Goal: Task Accomplishment & Management: Manage account settings

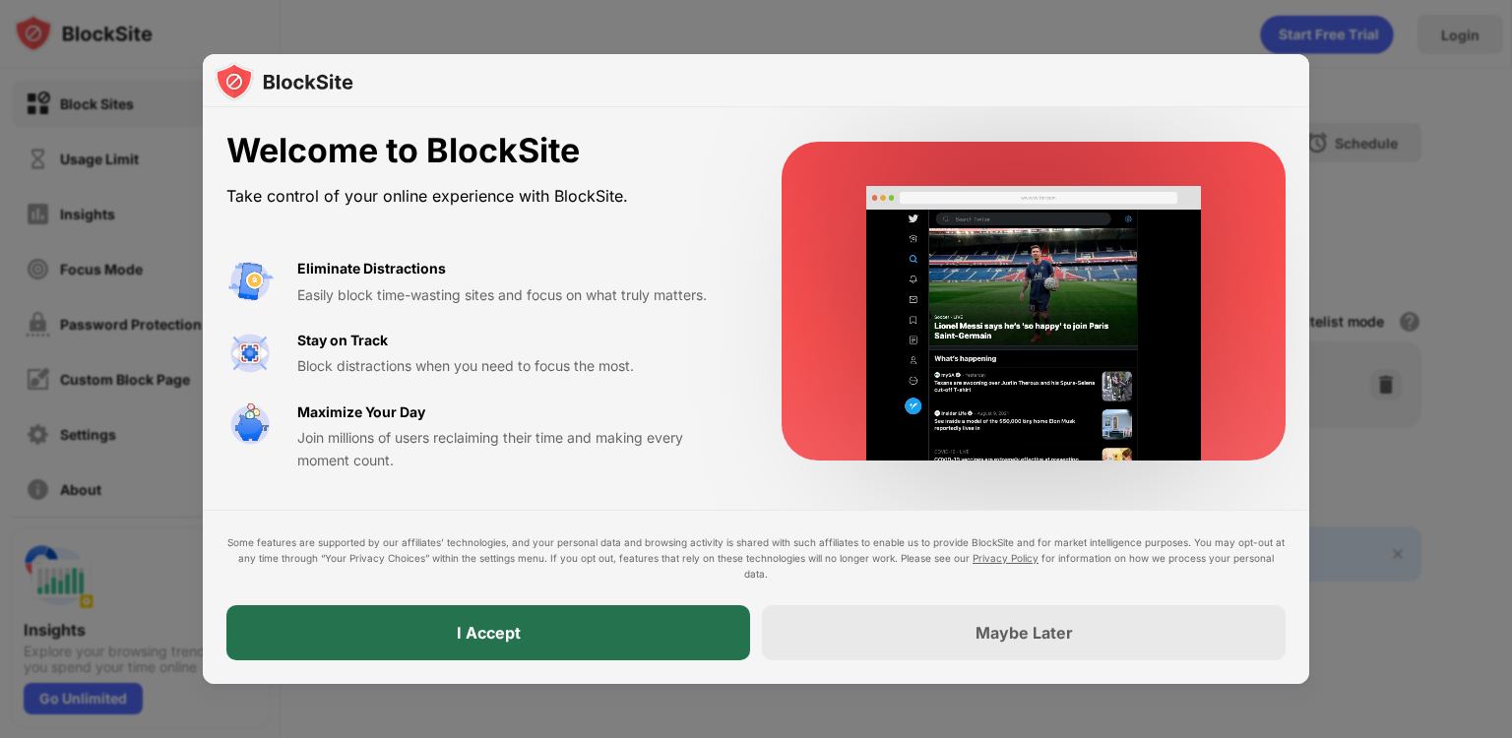
click at [489, 615] on div "I Accept" at bounding box center [488, 632] width 524 height 55
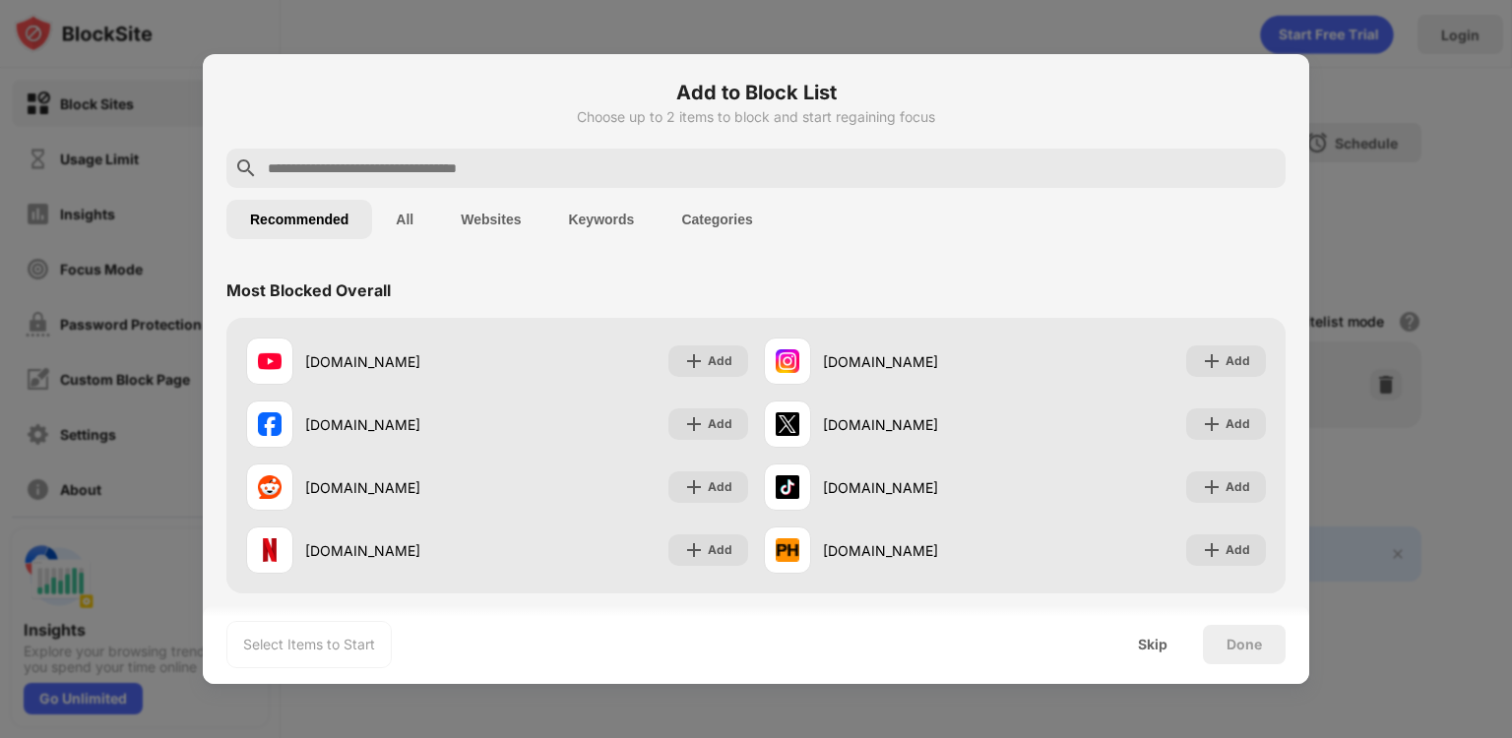
click at [494, 207] on button "Websites" at bounding box center [490, 219] width 107 height 39
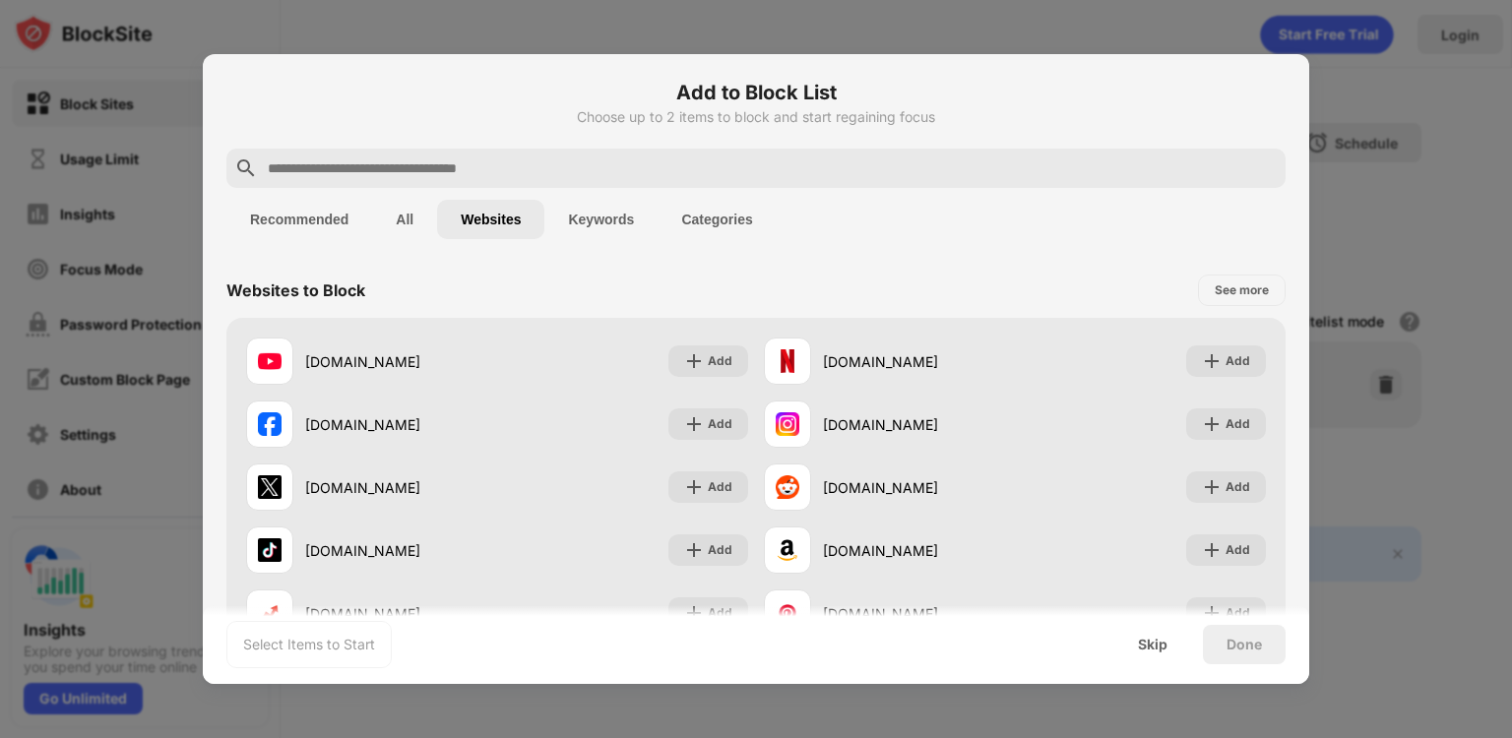
click at [455, 158] on input "text" at bounding box center [772, 168] width 1012 height 24
paste input "**********"
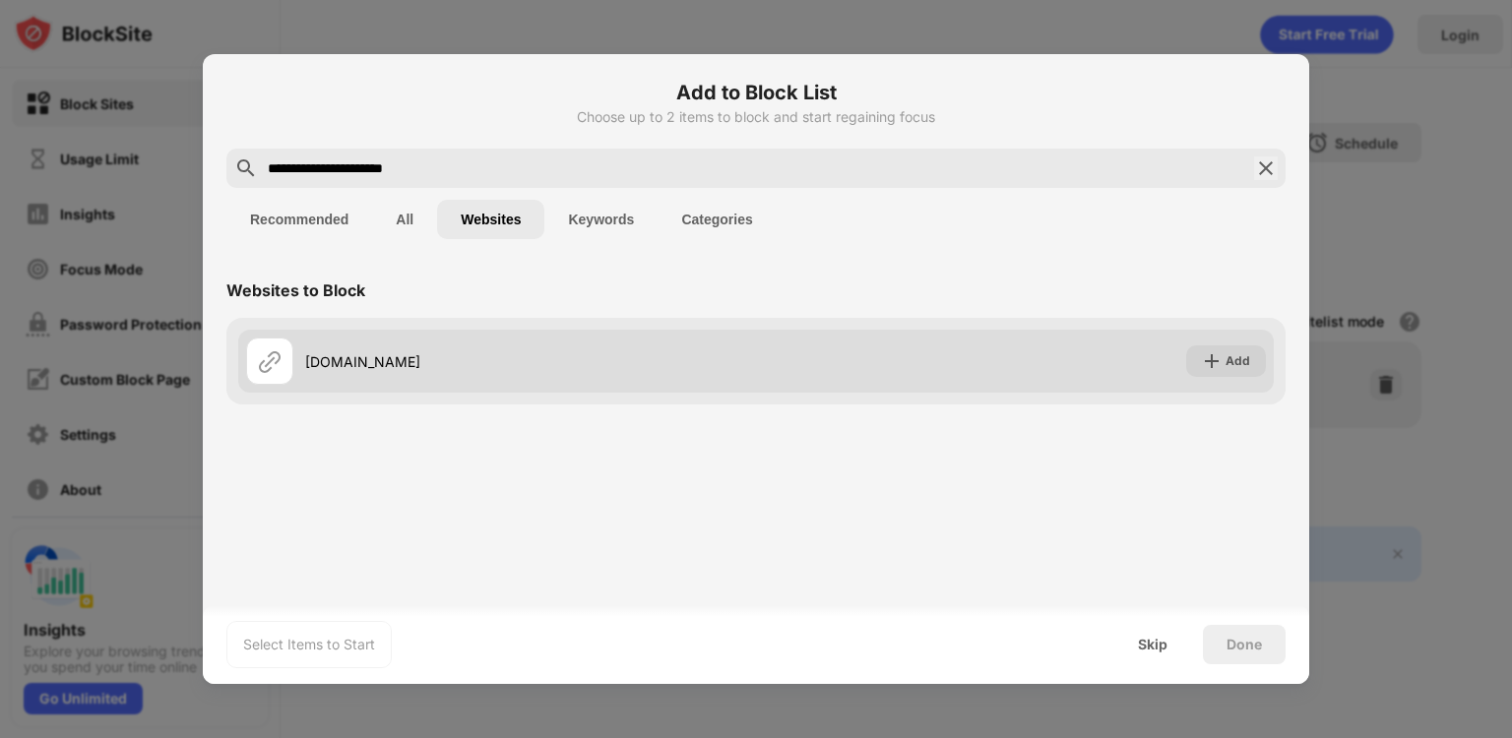
type input "**********"
click at [1206, 379] on div "[DOMAIN_NAME] Add" at bounding box center [755, 361] width 1035 height 63
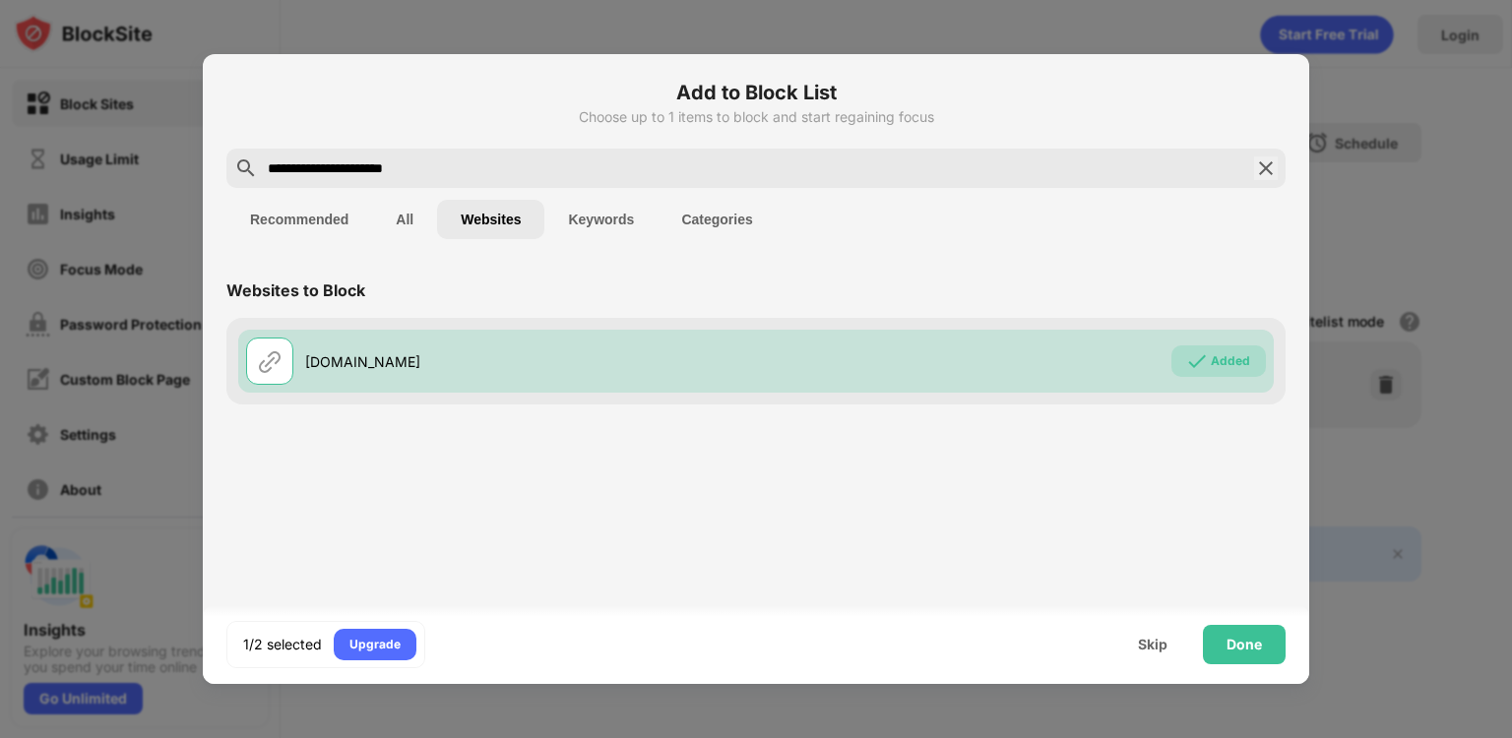
click at [304, 218] on button "Recommended" at bounding box center [299, 219] width 146 height 39
click at [324, 212] on button "Recommended" at bounding box center [299, 219] width 146 height 39
click at [297, 221] on button "Recommended" at bounding box center [299, 219] width 146 height 39
click at [412, 206] on button "All" at bounding box center [404, 219] width 65 height 39
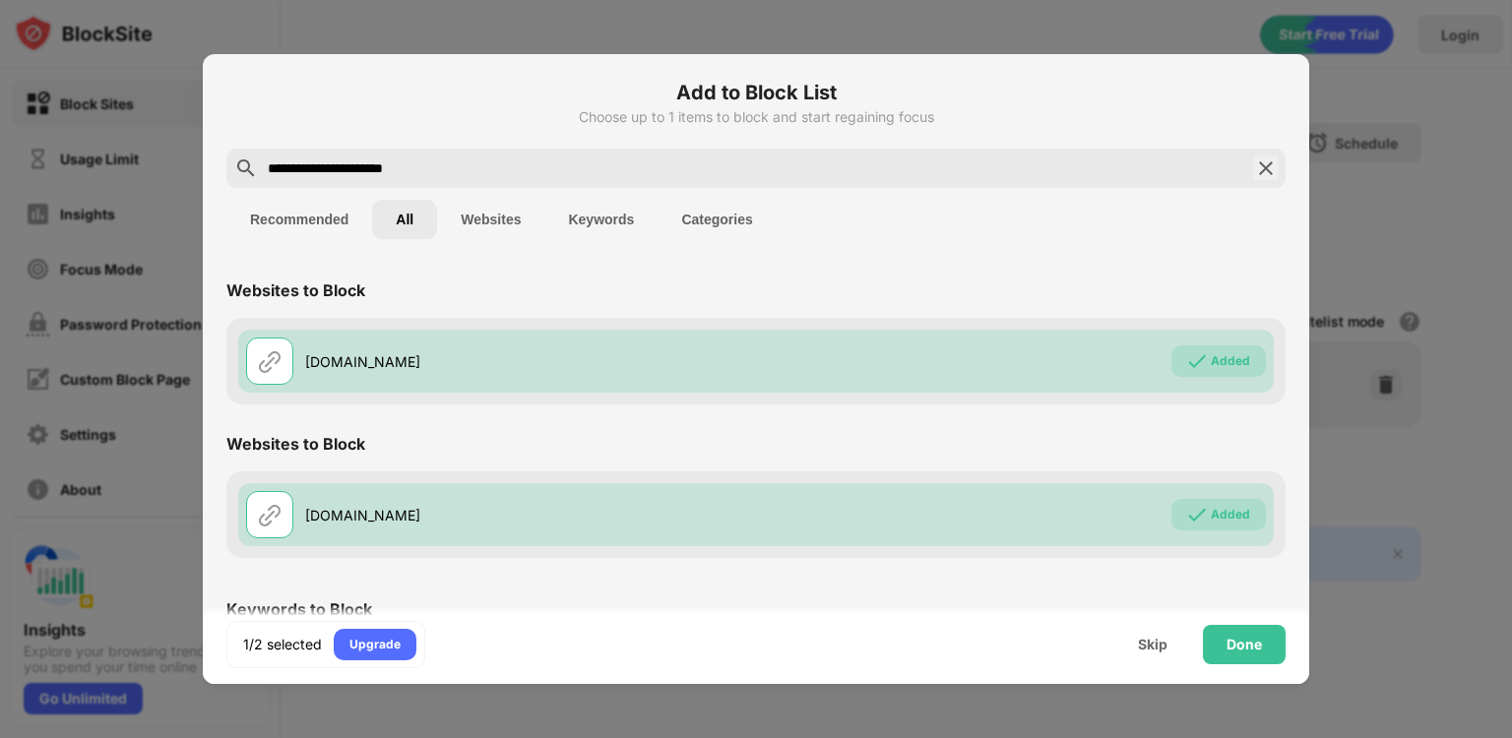
click at [1307, 627] on div "1/2 selected Upgrade Skip Done" at bounding box center [756, 644] width 1106 height 79
click at [495, 206] on button "Websites" at bounding box center [490, 219] width 107 height 39
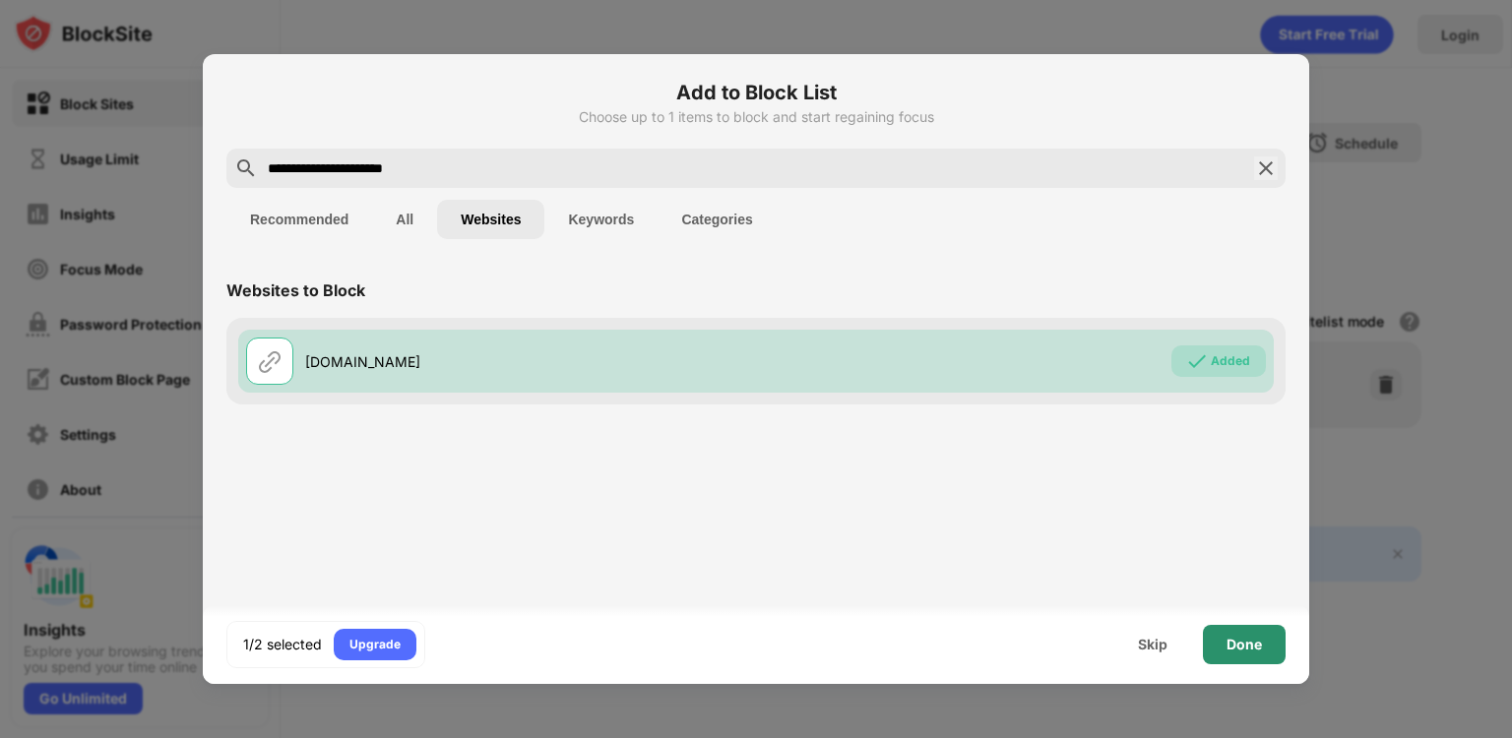
click at [1235, 643] on div "Done" at bounding box center [1243, 645] width 35 height 16
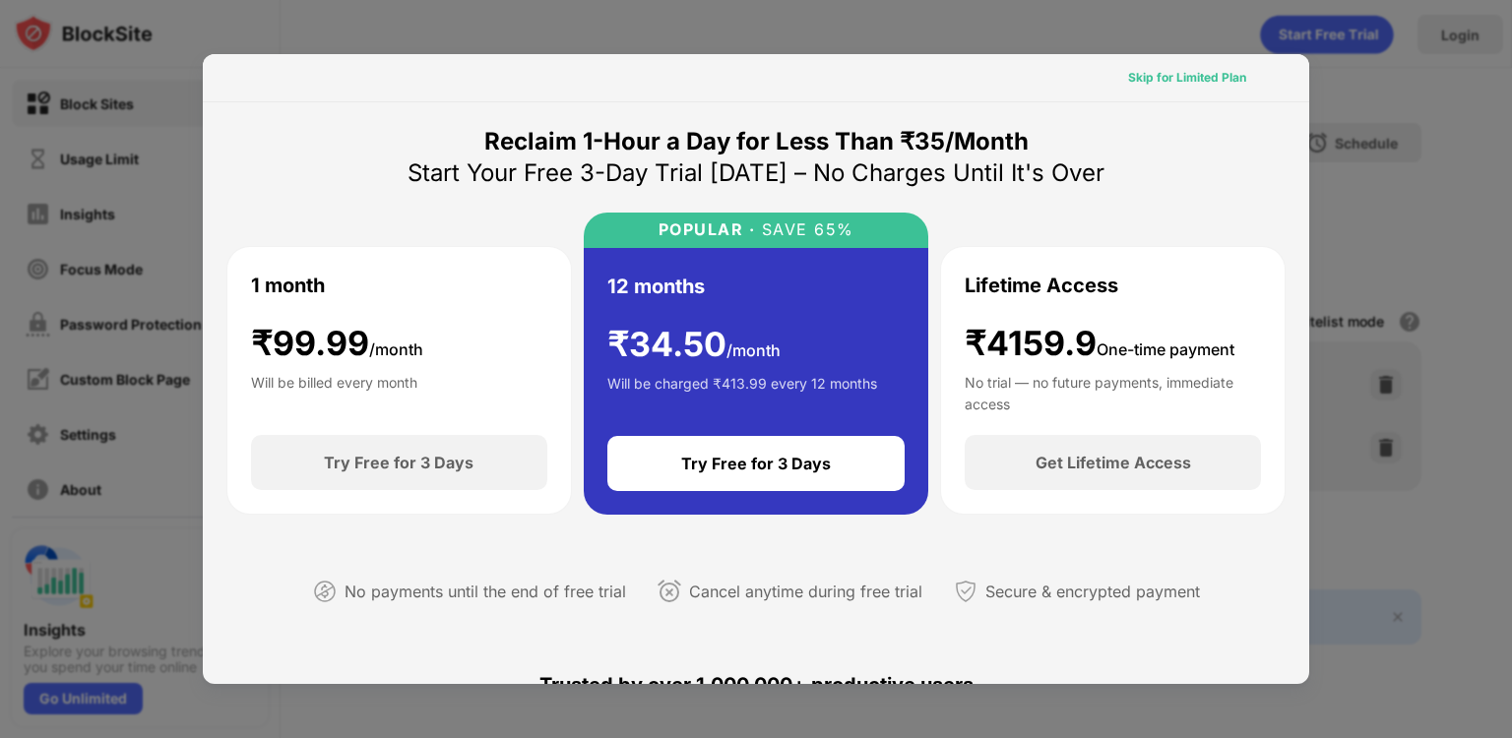
click at [1158, 72] on div "Skip for Limited Plan" at bounding box center [1187, 78] width 118 height 20
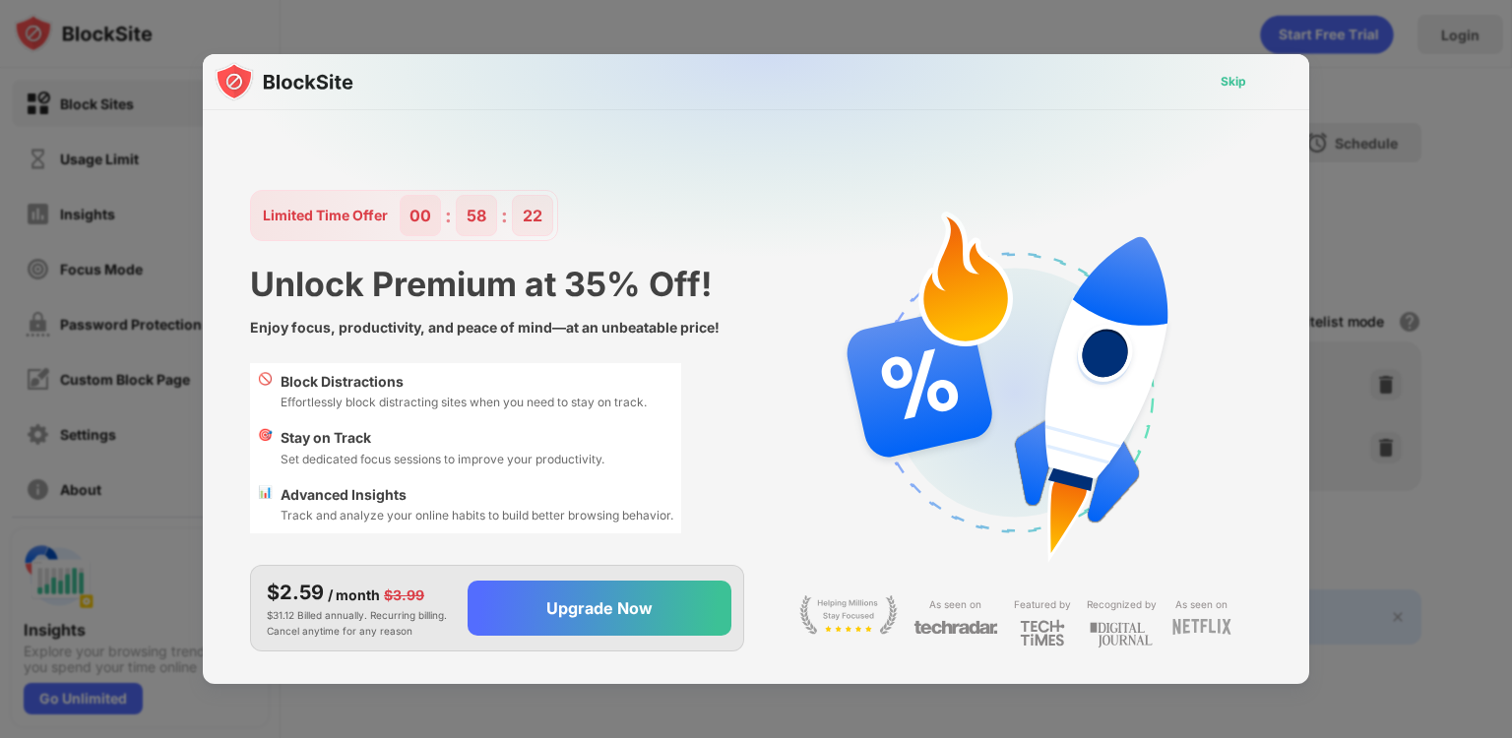
click at [1230, 88] on div "Skip" at bounding box center [1233, 82] width 26 height 20
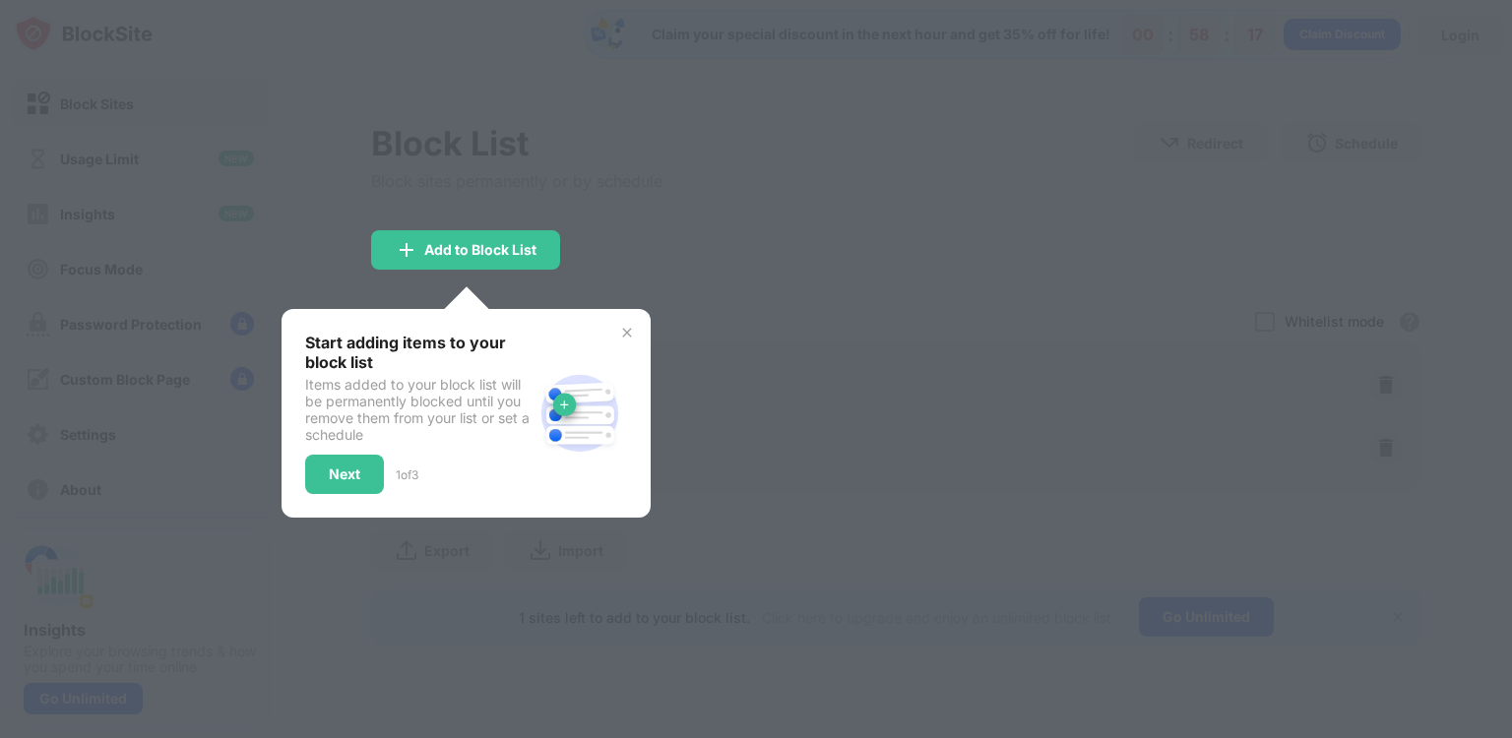
click at [627, 331] on img at bounding box center [627, 333] width 16 height 16
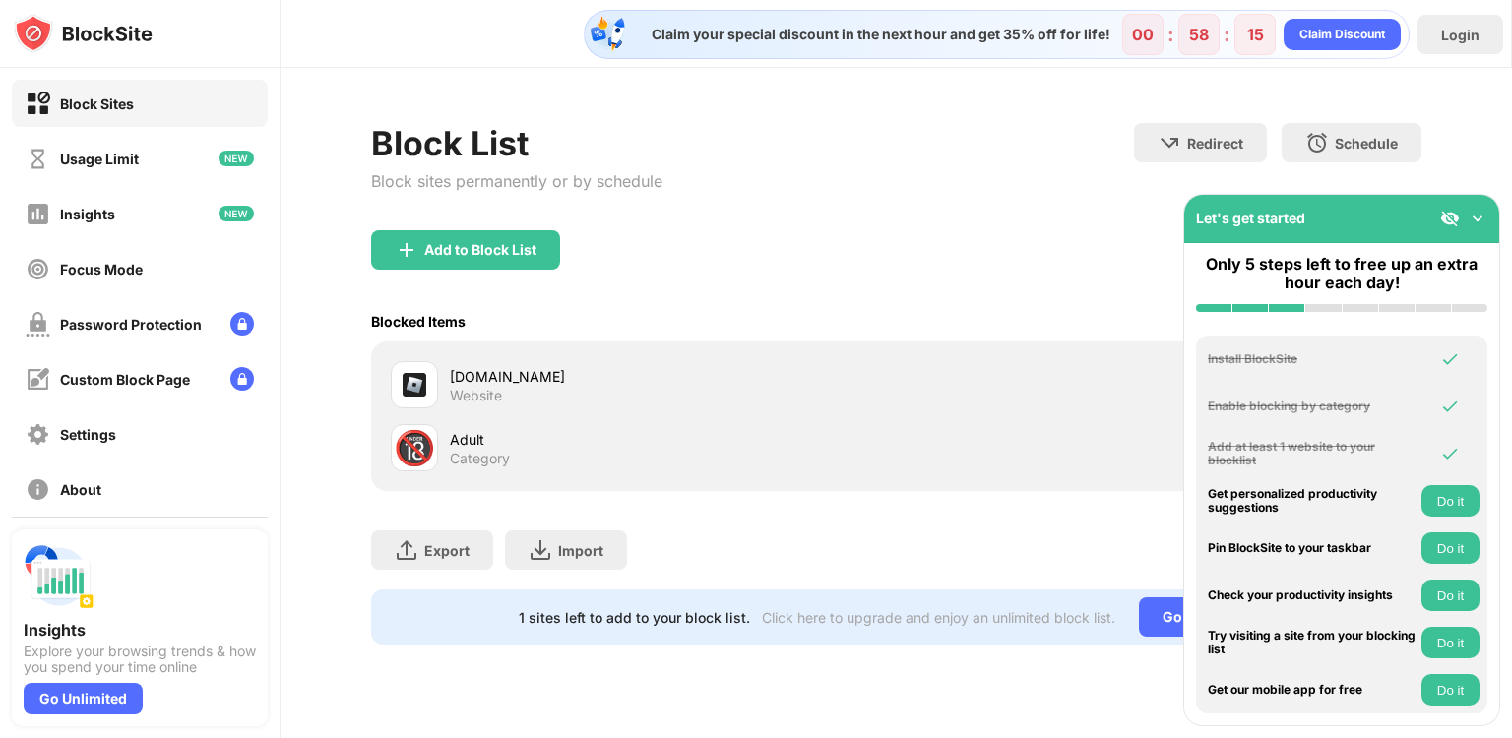
click at [701, 221] on div "Block List Block sites permanently or by schedule Redirect Choose a site to be …" at bounding box center [896, 176] width 1050 height 107
click at [441, 242] on div "Add to Block List" at bounding box center [480, 250] width 112 height 16
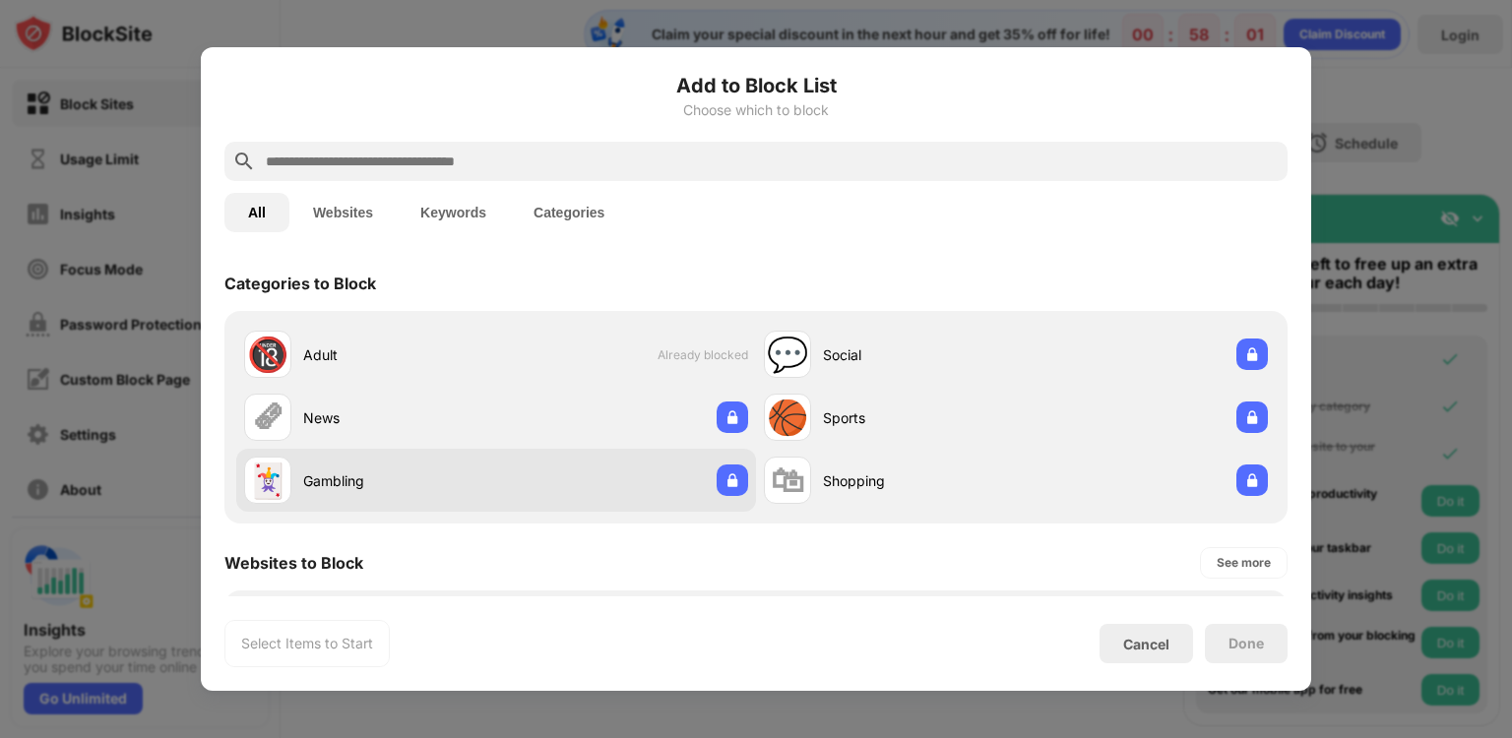
click at [358, 500] on div "🃏 Gambling" at bounding box center [370, 480] width 252 height 47
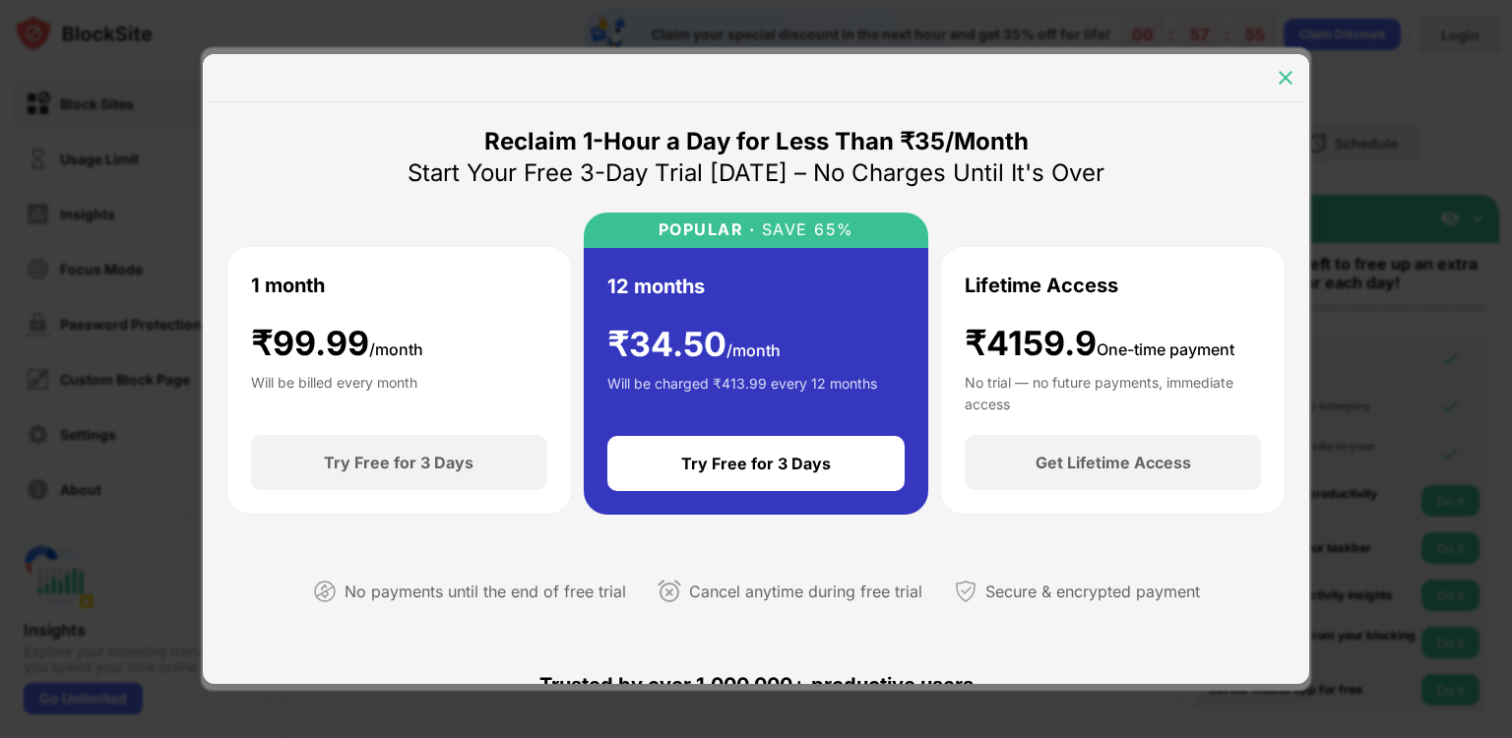
click at [1290, 72] on img at bounding box center [1286, 78] width 20 height 20
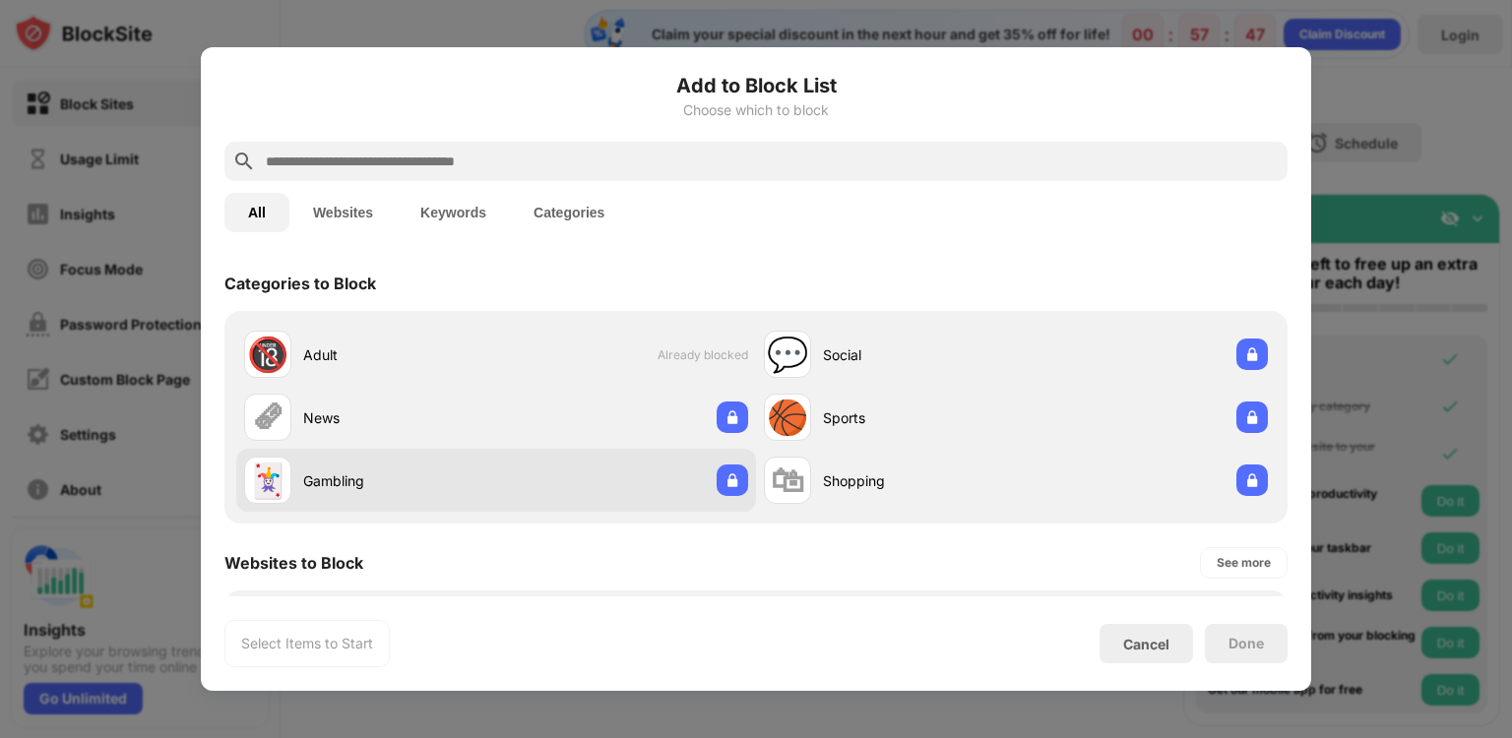
click at [260, 497] on div "🃏" at bounding box center [267, 481] width 41 height 40
click at [260, 497] on body "Block Sites Usage Limit Insights Focus Mode Password Protection Custom Block Pa…" at bounding box center [756, 369] width 1512 height 738
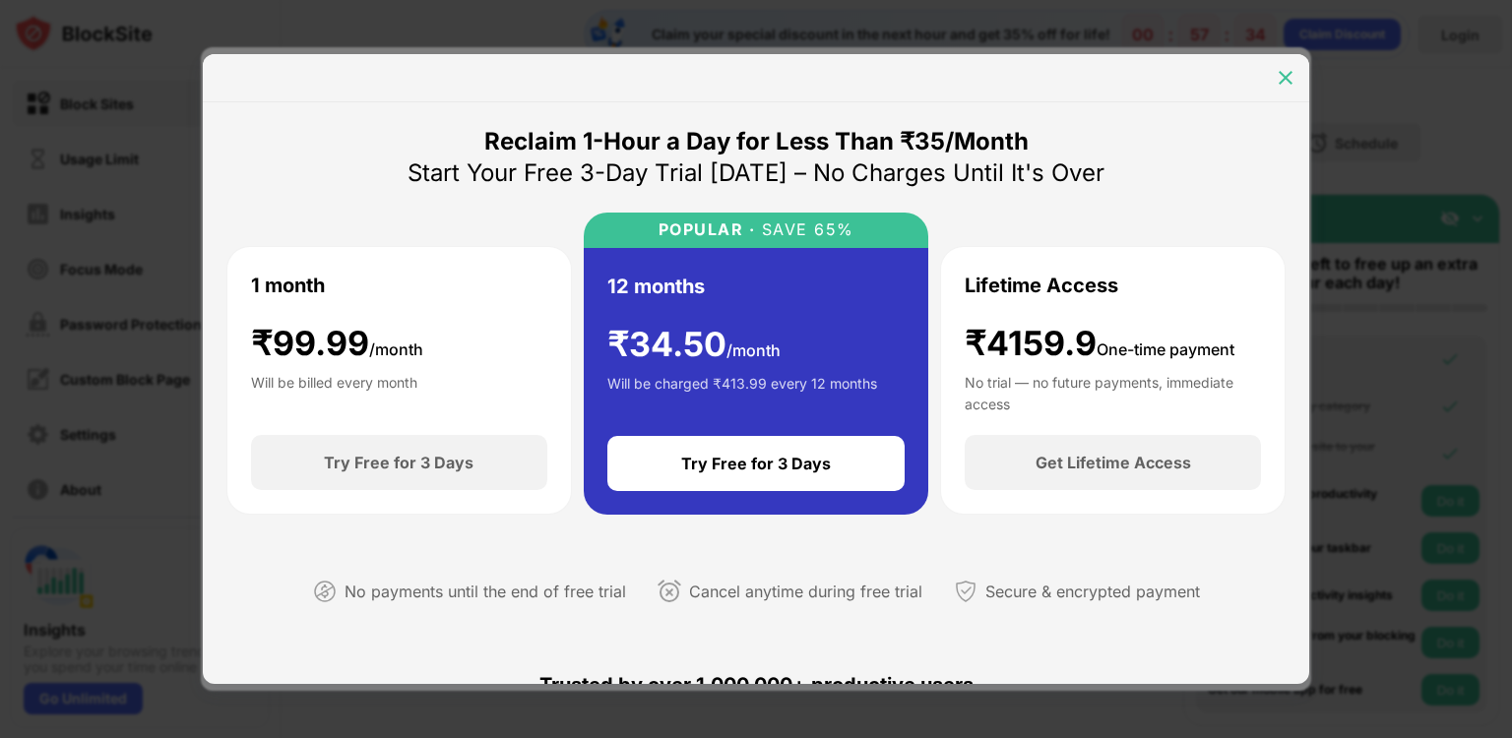
click at [1283, 80] on img at bounding box center [1286, 78] width 20 height 20
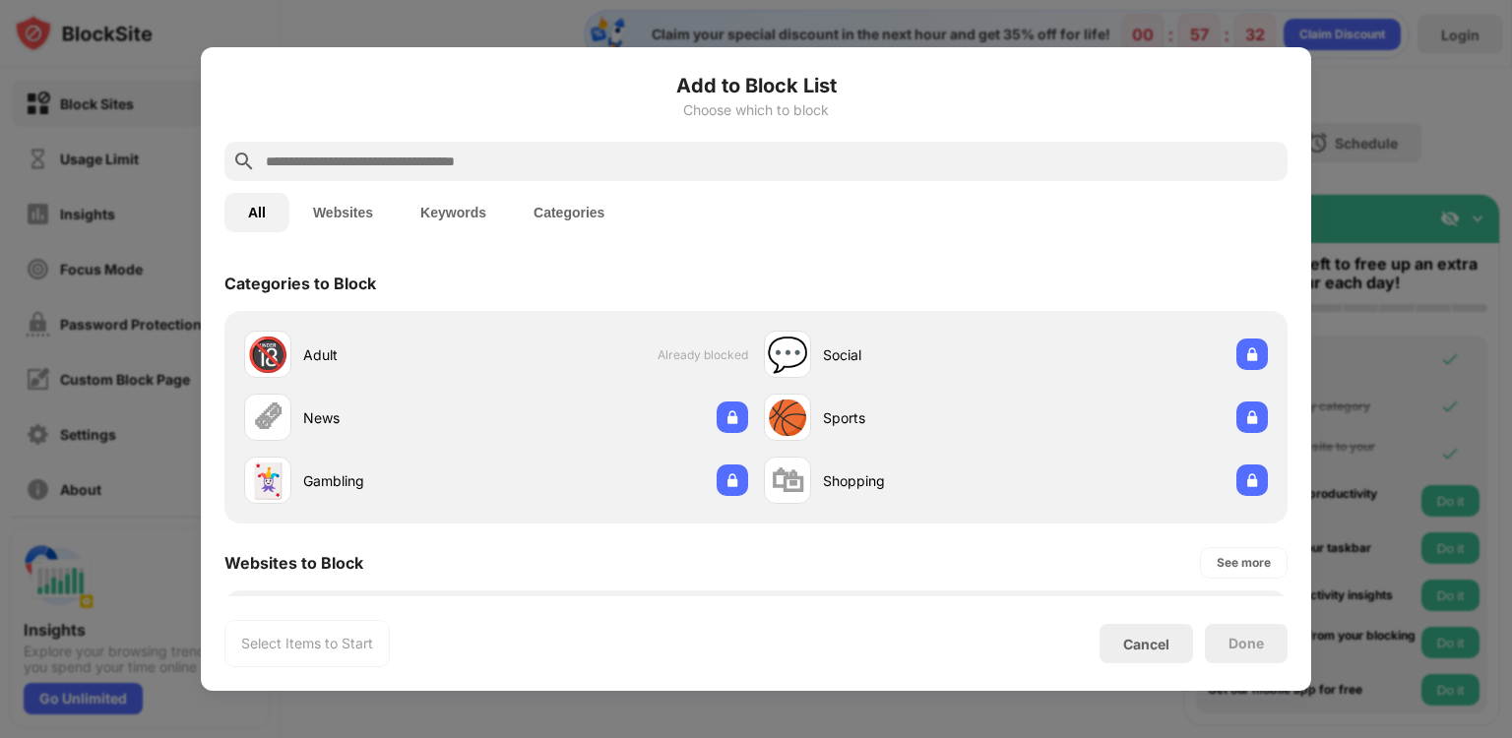
click at [356, 213] on button "Websites" at bounding box center [342, 212] width 107 height 39
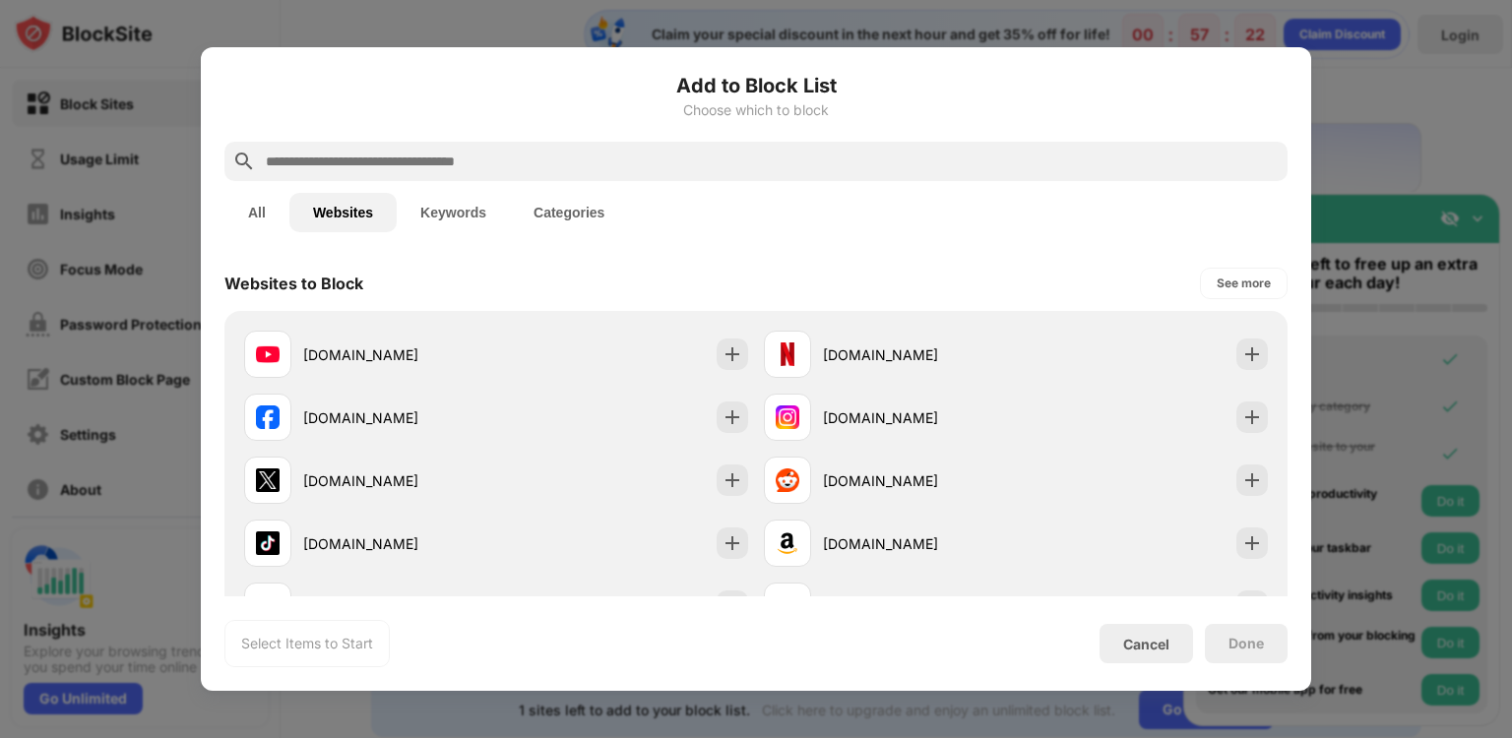
click at [1360, 111] on div at bounding box center [756, 369] width 1512 height 738
